Goal: Task Accomplishment & Management: Manage account settings

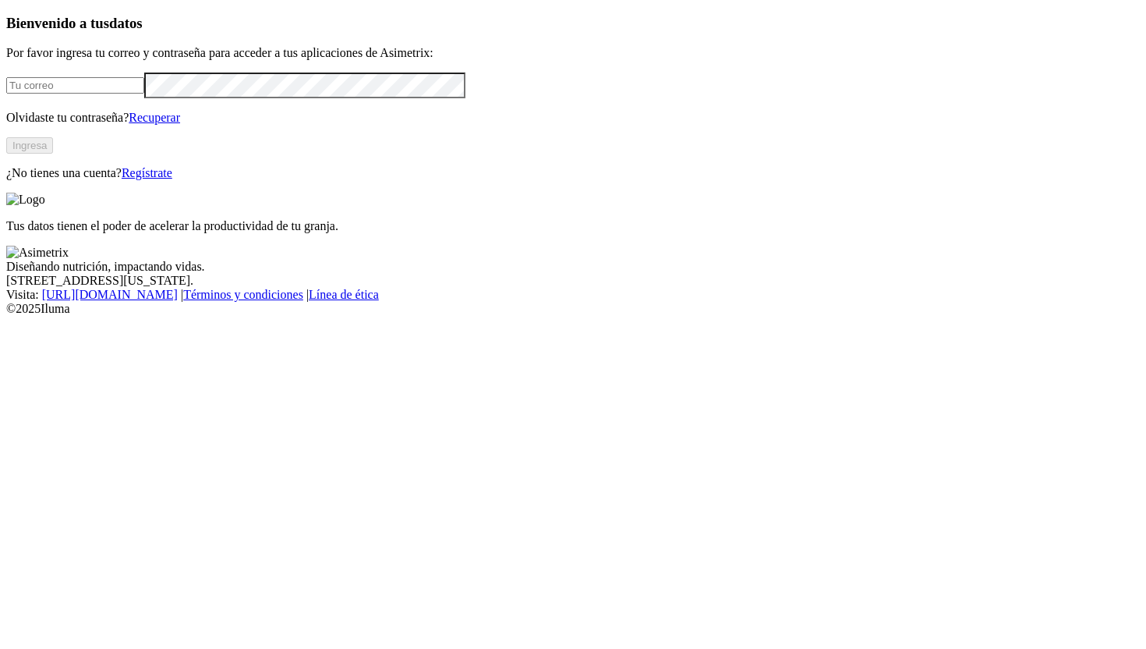
click at [144, 94] on input "email" at bounding box center [75, 85] width 138 height 16
click at [6, 316] on com-1password-button at bounding box center [6, 316] width 0 height 0
click at [180, 124] on link "Recuperar" at bounding box center [154, 117] width 51 height 13
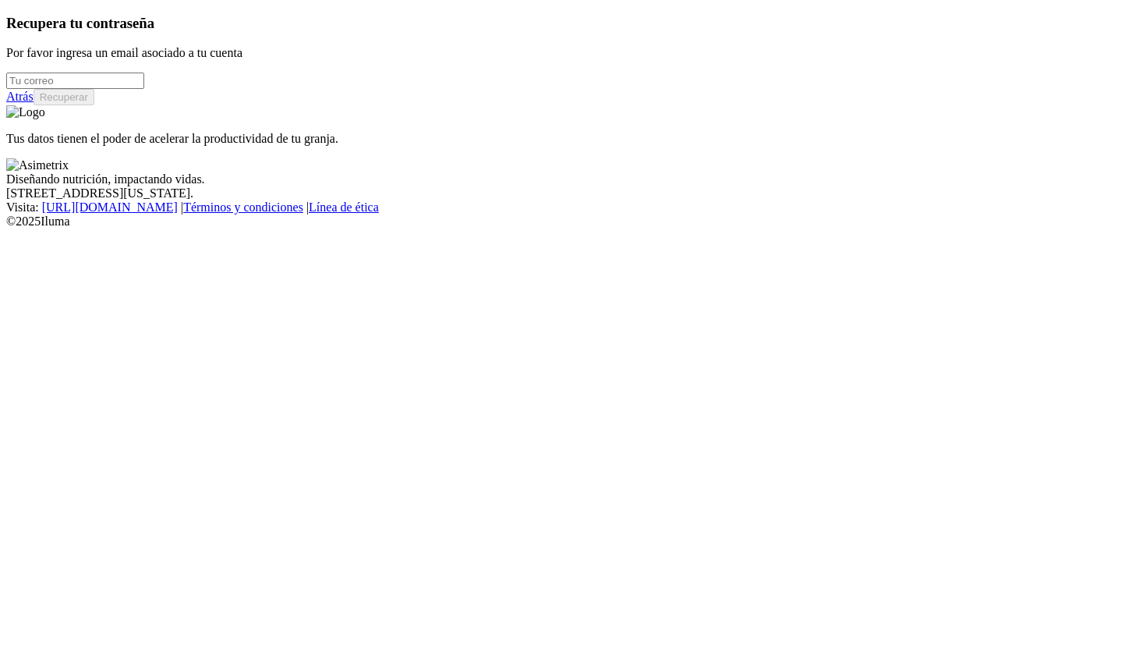
click at [144, 89] on input "email" at bounding box center [75, 81] width 138 height 16
click at [6, 228] on com-1password-button at bounding box center [6, 228] width 0 height 0
type input "[PERSON_NAME][EMAIL_ADDRESS][PERSON_NAME][DOMAIN_NAME]"
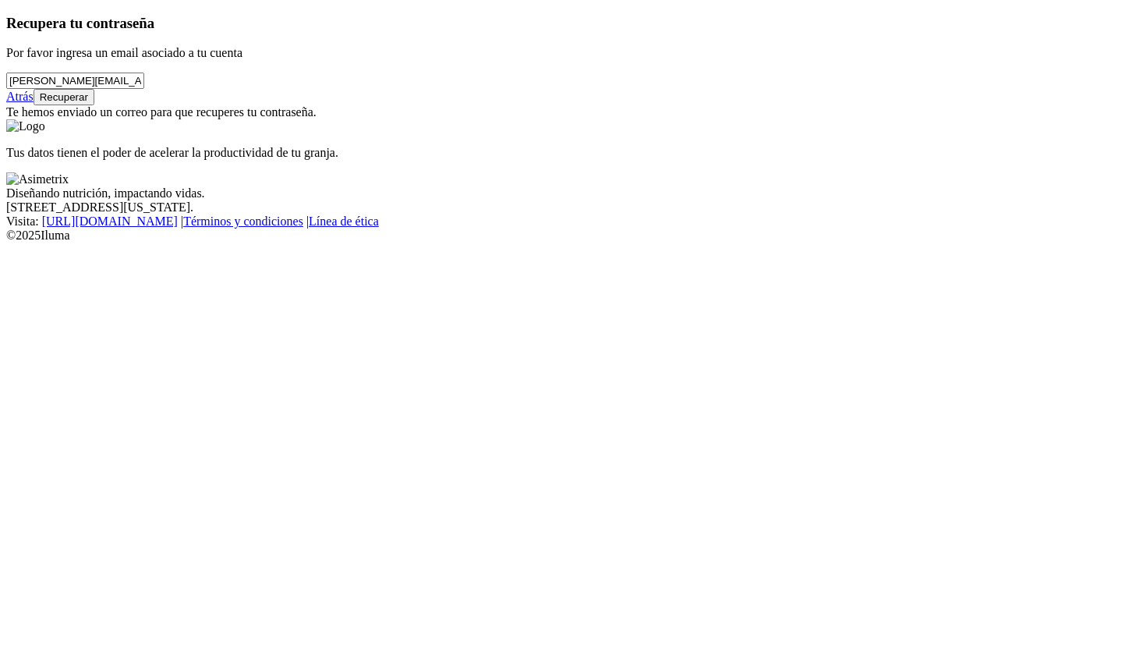
click at [34, 103] on link "Atrás" at bounding box center [19, 96] width 27 height 13
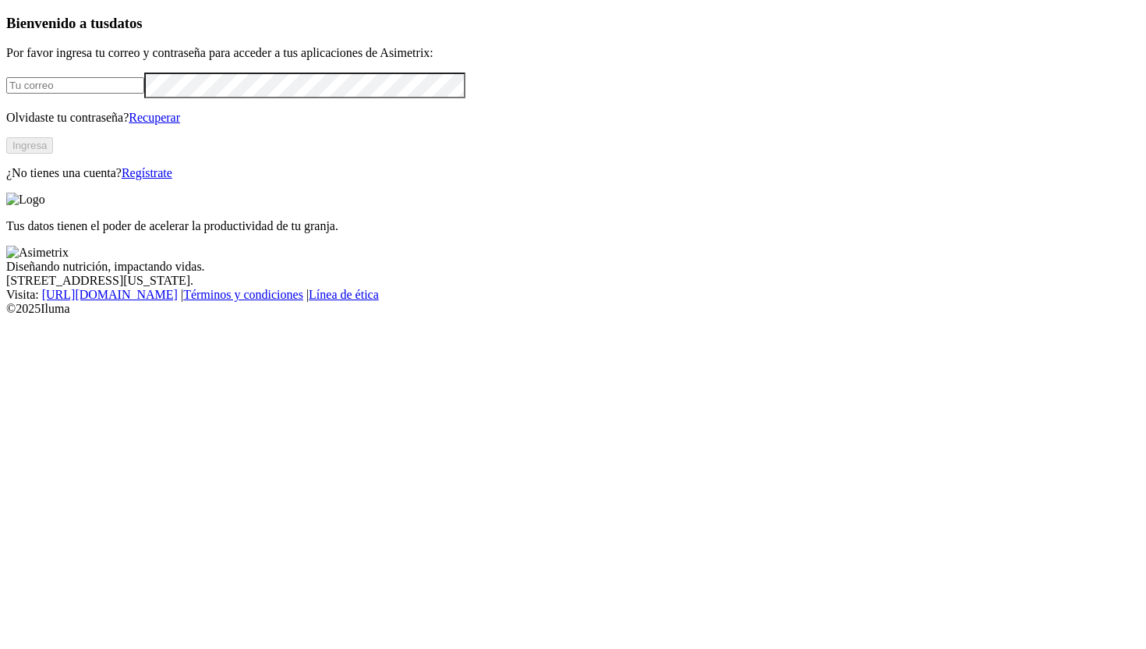
click at [424, 108] on div "Bienvenido a tus datos Por favor ingresa tu correo y contraseña para acceder a …" at bounding box center [573, 97] width 1134 height 165
